Goal: Book appointment/travel/reservation

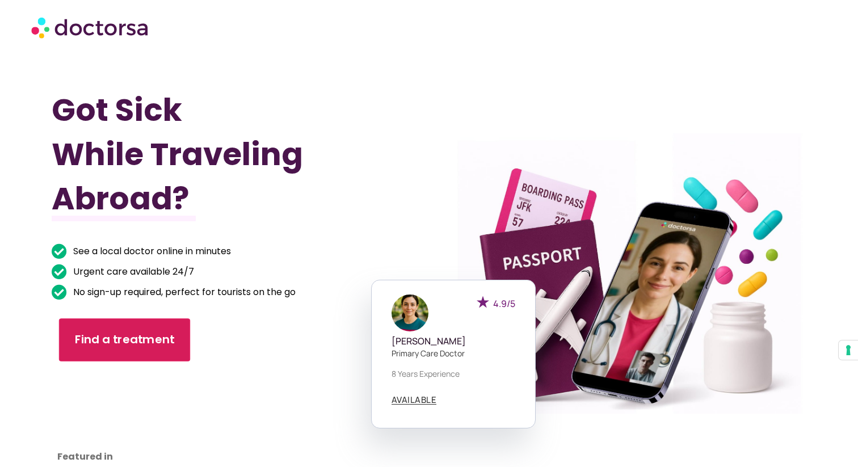
click at [152, 320] on link "Find a treatment" at bounding box center [124, 339] width 131 height 43
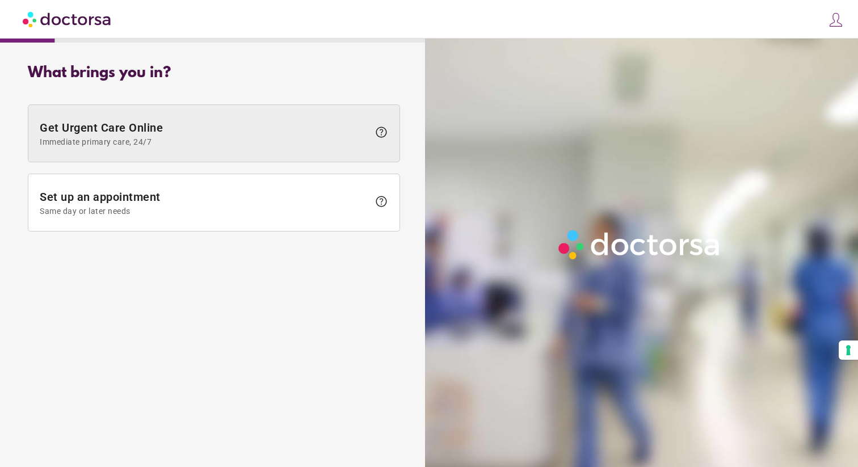
click at [197, 137] on span "Immediate primary care, 24/7" at bounding box center [204, 141] width 329 height 9
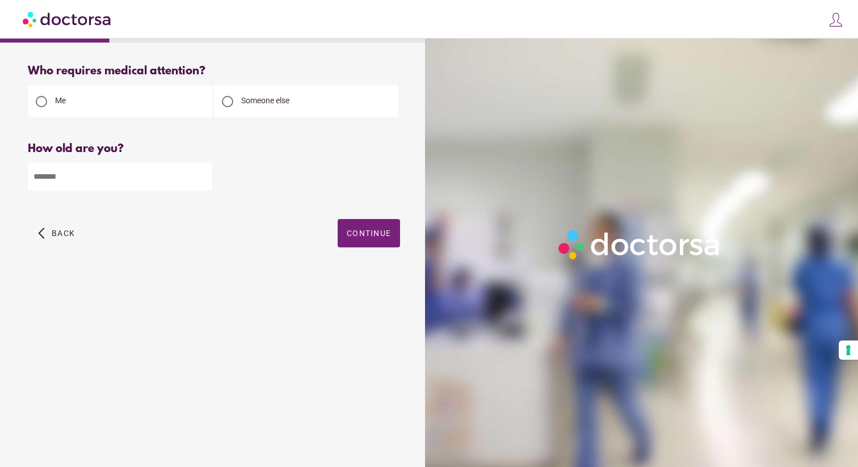
click at [134, 180] on input "number" at bounding box center [120, 177] width 184 height 28
click at [179, 178] on input "number" at bounding box center [120, 177] width 184 height 28
type input "**"
click at [369, 237] on span "Continue" at bounding box center [369, 233] width 44 height 9
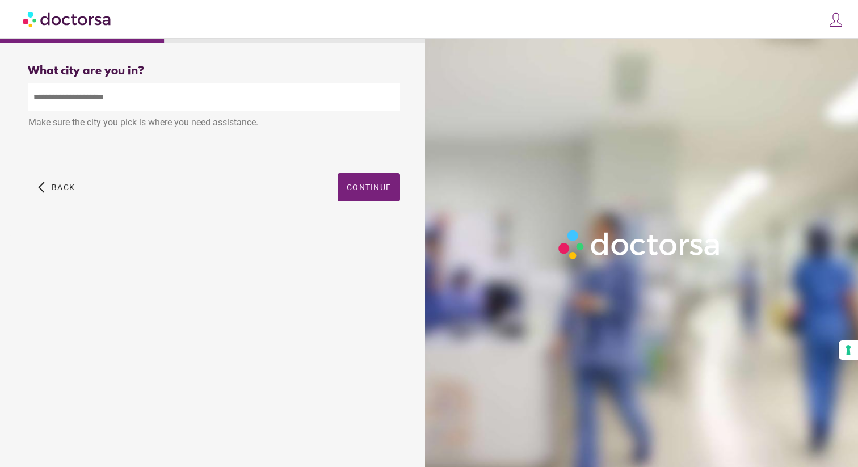
click at [198, 95] on input "text" at bounding box center [214, 97] width 372 height 28
type input "**********"
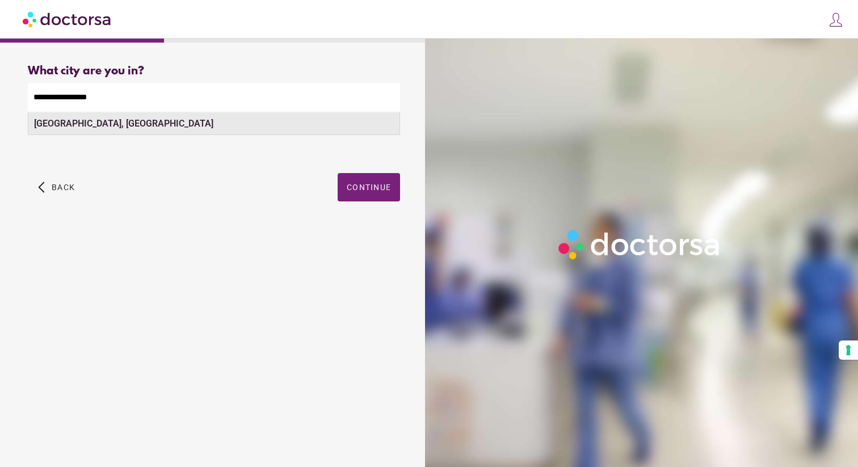
click at [302, 115] on div "Barcelona, Spain" at bounding box center [213, 123] width 371 height 23
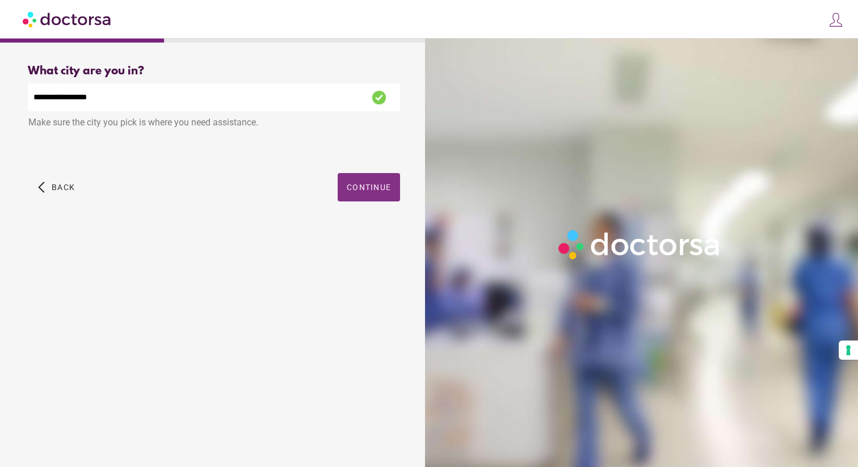
click at [359, 190] on span "Continue" at bounding box center [369, 187] width 44 height 9
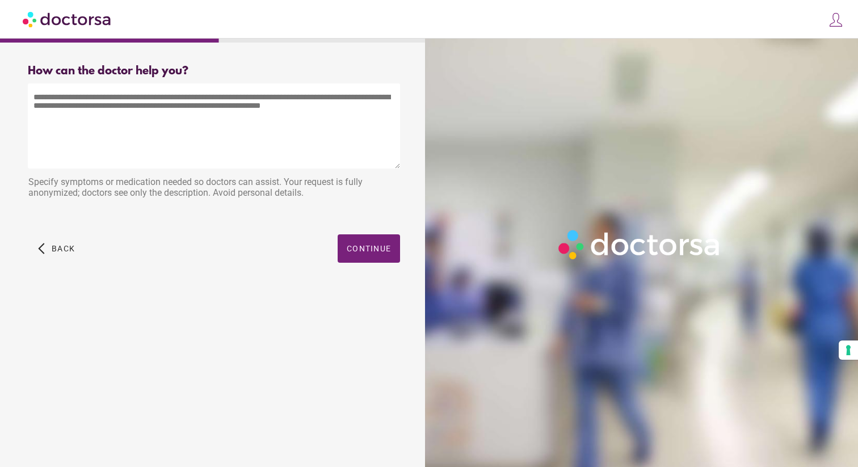
click at [138, 114] on textarea at bounding box center [214, 125] width 372 height 85
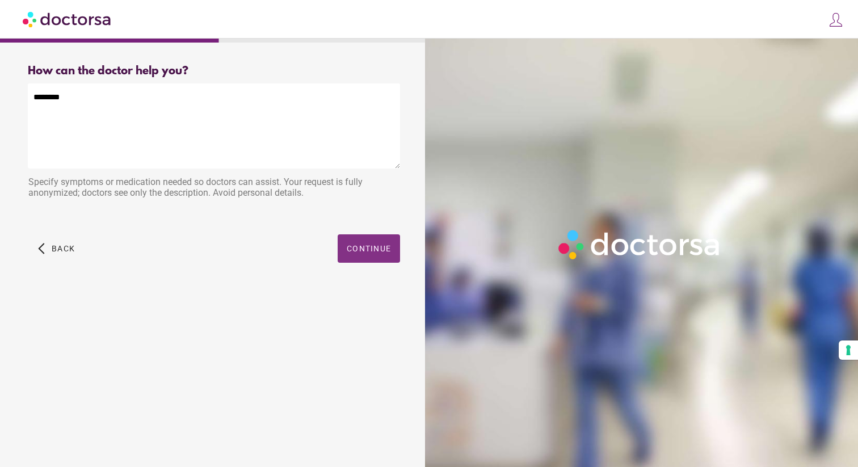
type textarea "********"
click at [371, 253] on span "Continue" at bounding box center [369, 248] width 44 height 9
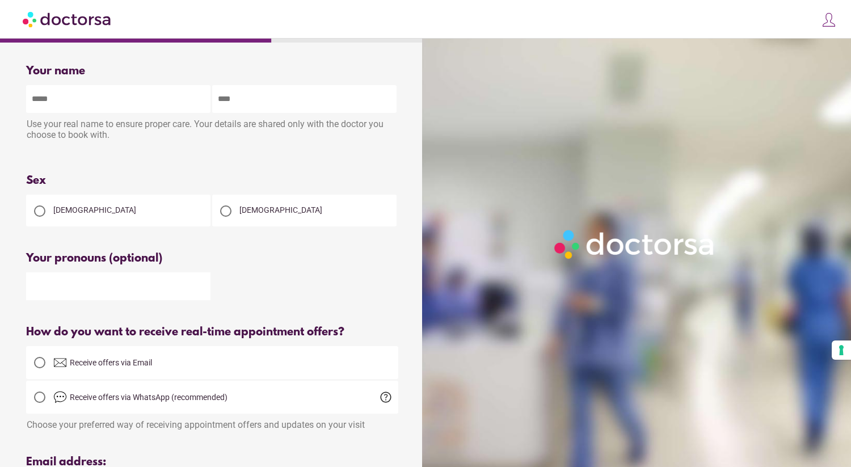
click at [102, 336] on div "How do you want to receive real-time appointment offers?" at bounding box center [212, 332] width 372 height 13
copy div "How do you want to receive real-time appointment offers?"
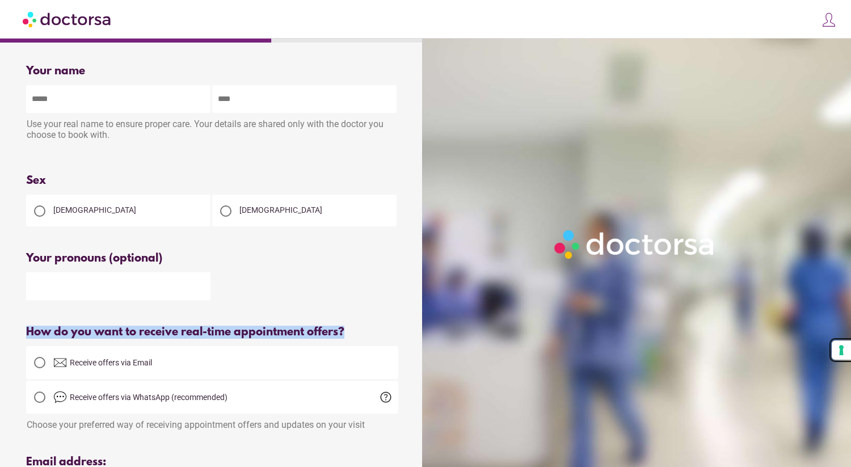
click at [842, 353] on button "Your consent preferences for tracking technologies" at bounding box center [841, 350] width 19 height 19
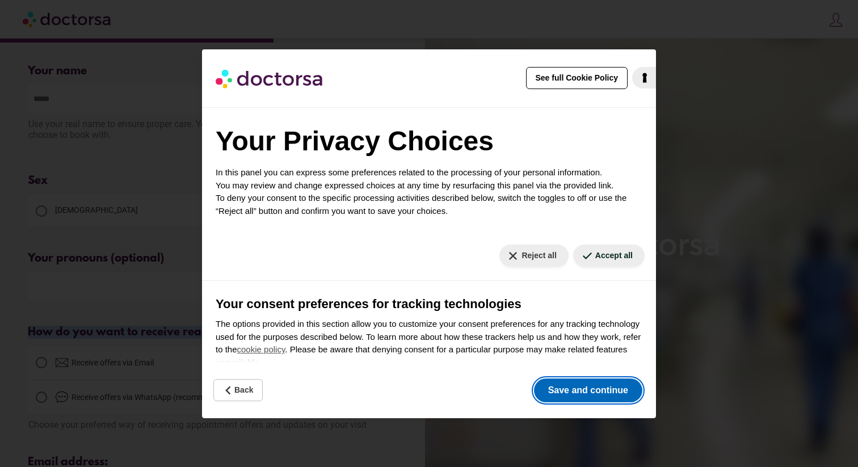
click at [591, 388] on button "Save and continue" at bounding box center [588, 391] width 108 height 24
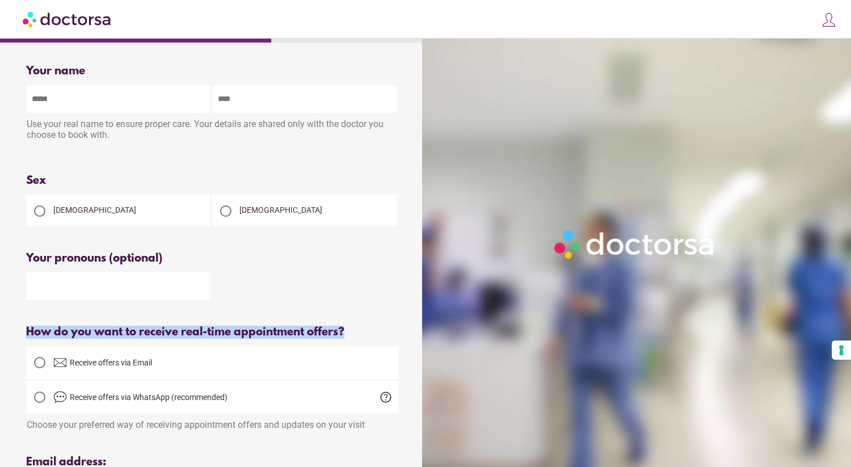
click at [829, 20] on img at bounding box center [829, 20] width 16 height 16
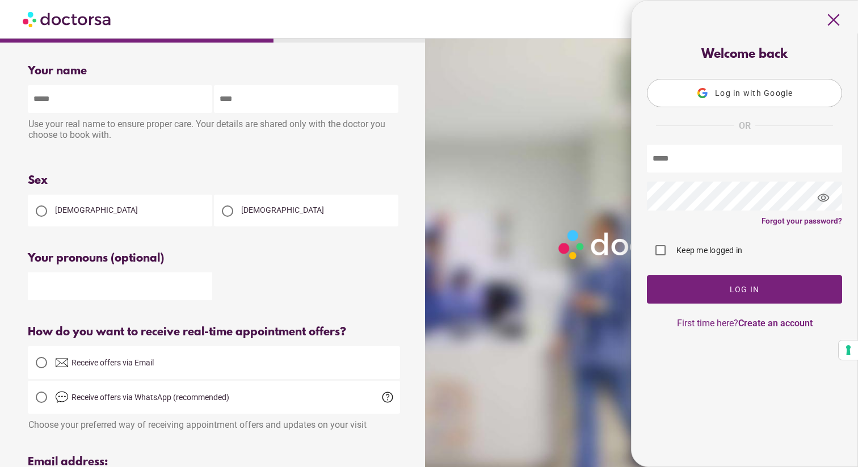
click at [833, 24] on span "close" at bounding box center [834, 20] width 22 height 22
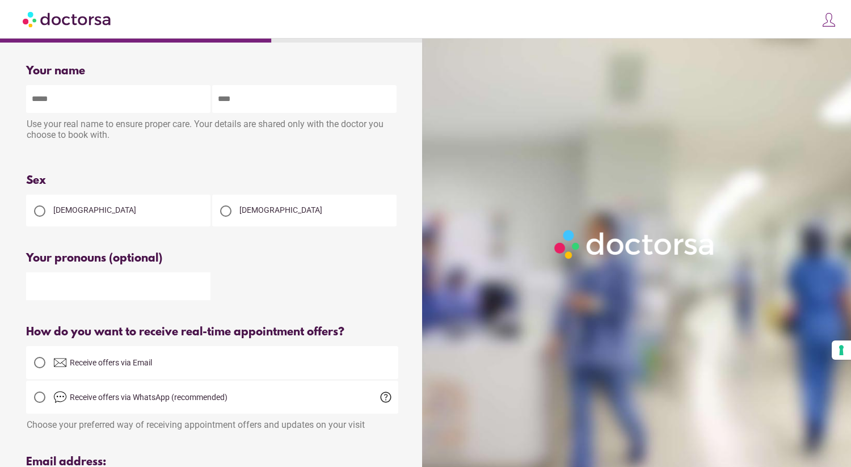
click at [89, 22] on img at bounding box center [68, 19] width 90 height 26
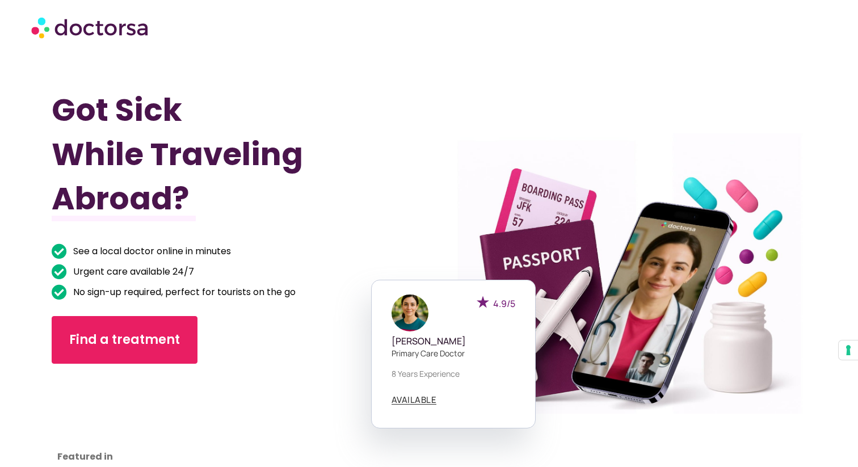
click at [132, 22] on img at bounding box center [90, 27] width 119 height 34
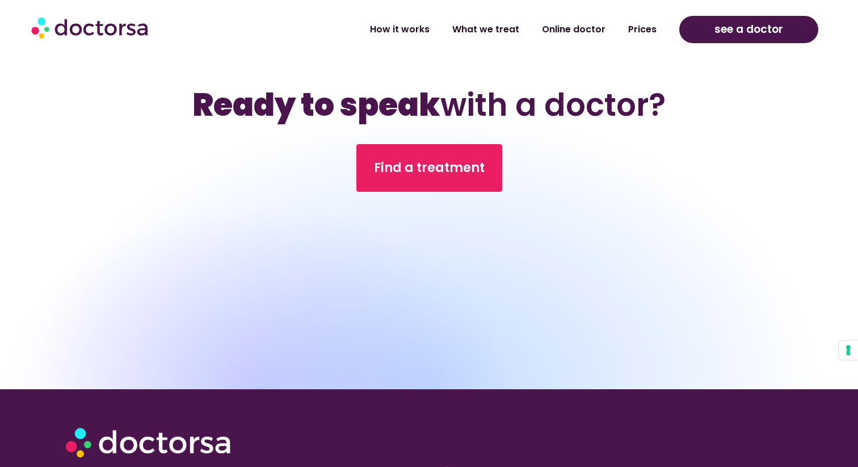
scroll to position [3923, 0]
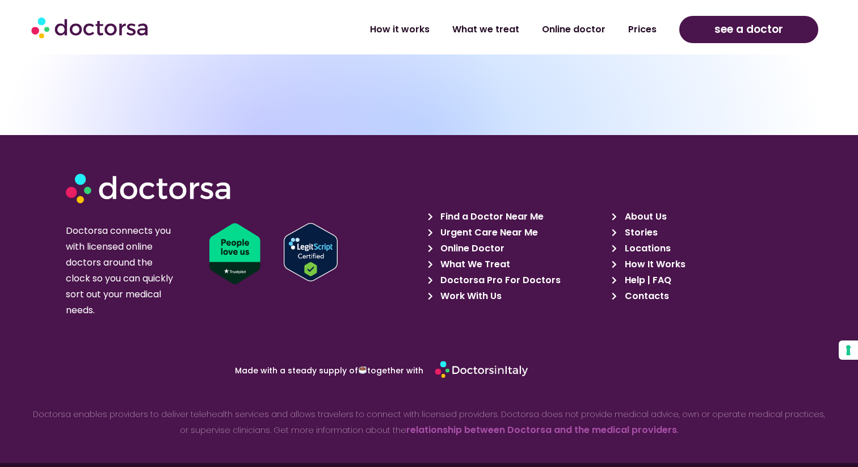
click at [505, 357] on img at bounding box center [482, 370] width 94 height 27
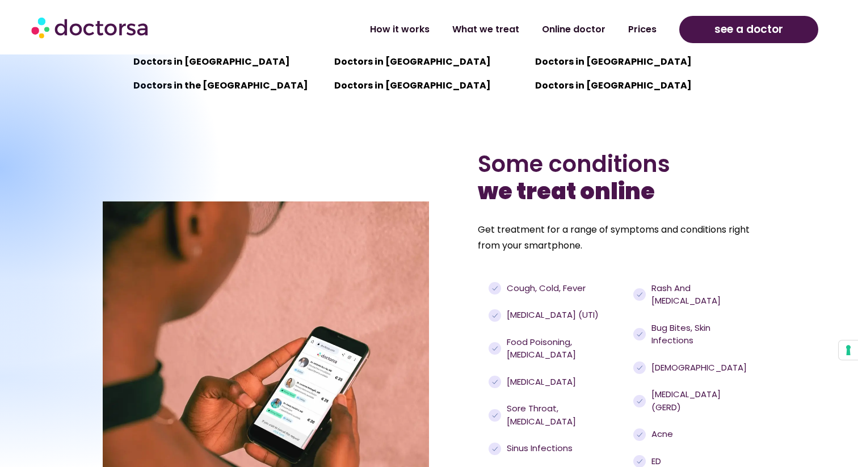
scroll to position [985, 0]
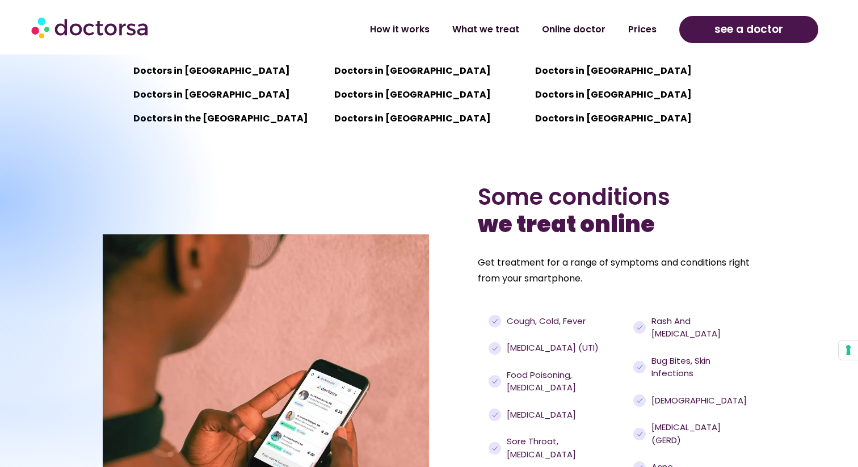
click at [101, 27] on img at bounding box center [90, 27] width 119 height 34
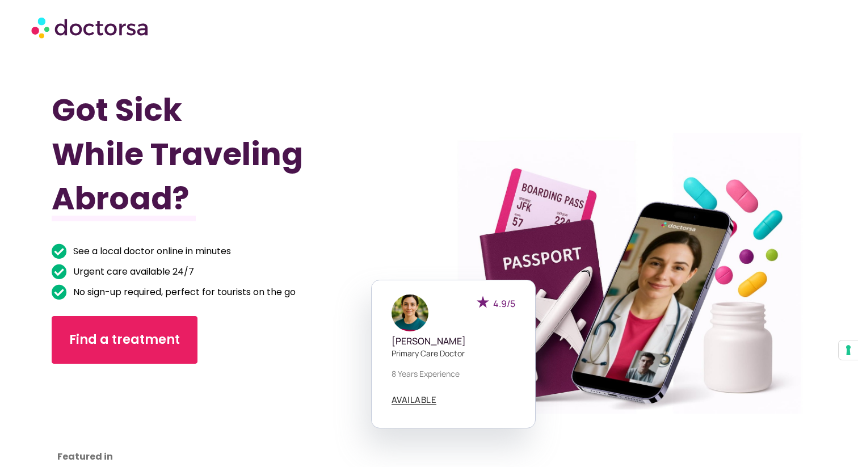
scroll to position [89, 0]
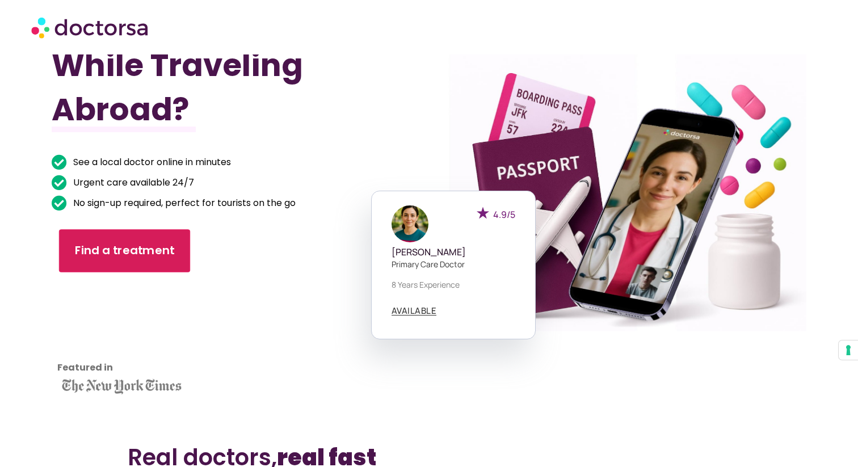
click at [110, 254] on span "Find a treatment" at bounding box center [124, 250] width 100 height 16
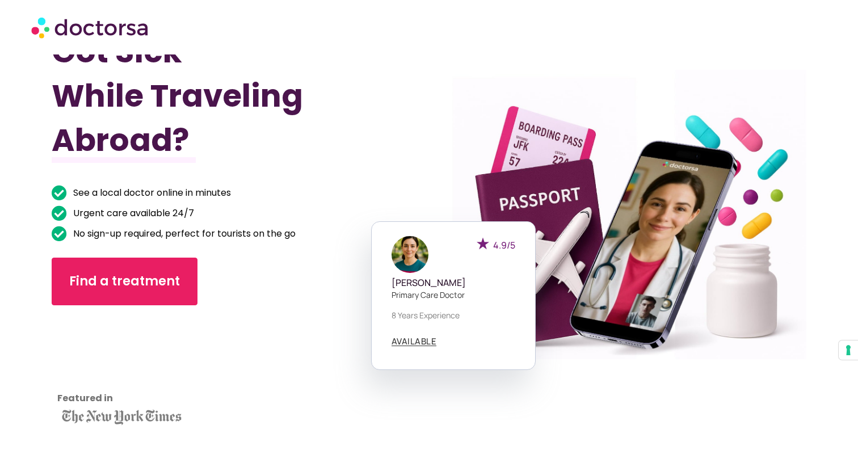
scroll to position [0, 0]
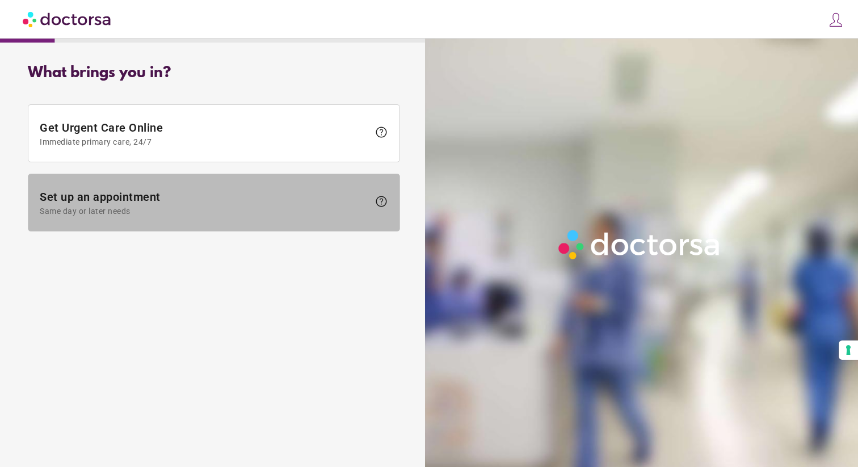
click at [191, 203] on span "Set up an appointment Same day or later needs" at bounding box center [204, 203] width 329 height 26
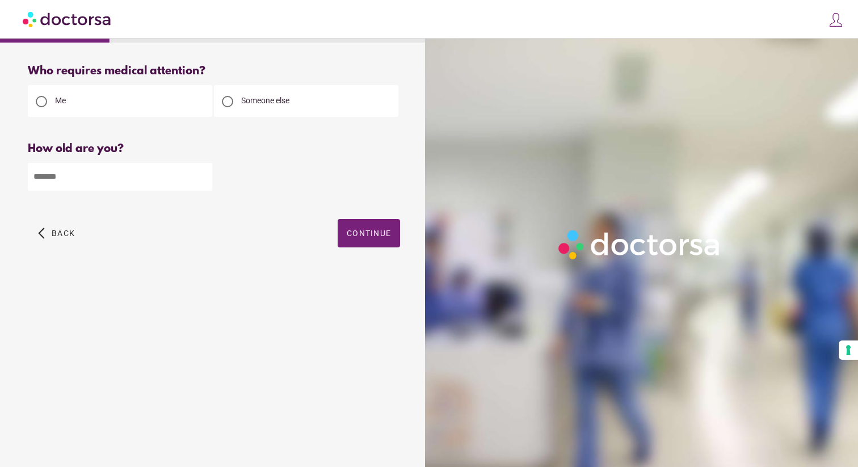
click at [279, 97] on span "Someone else" at bounding box center [265, 100] width 48 height 9
click at [157, 98] on div "Me" at bounding box center [120, 101] width 184 height 32
